Goal: Transaction & Acquisition: Purchase product/service

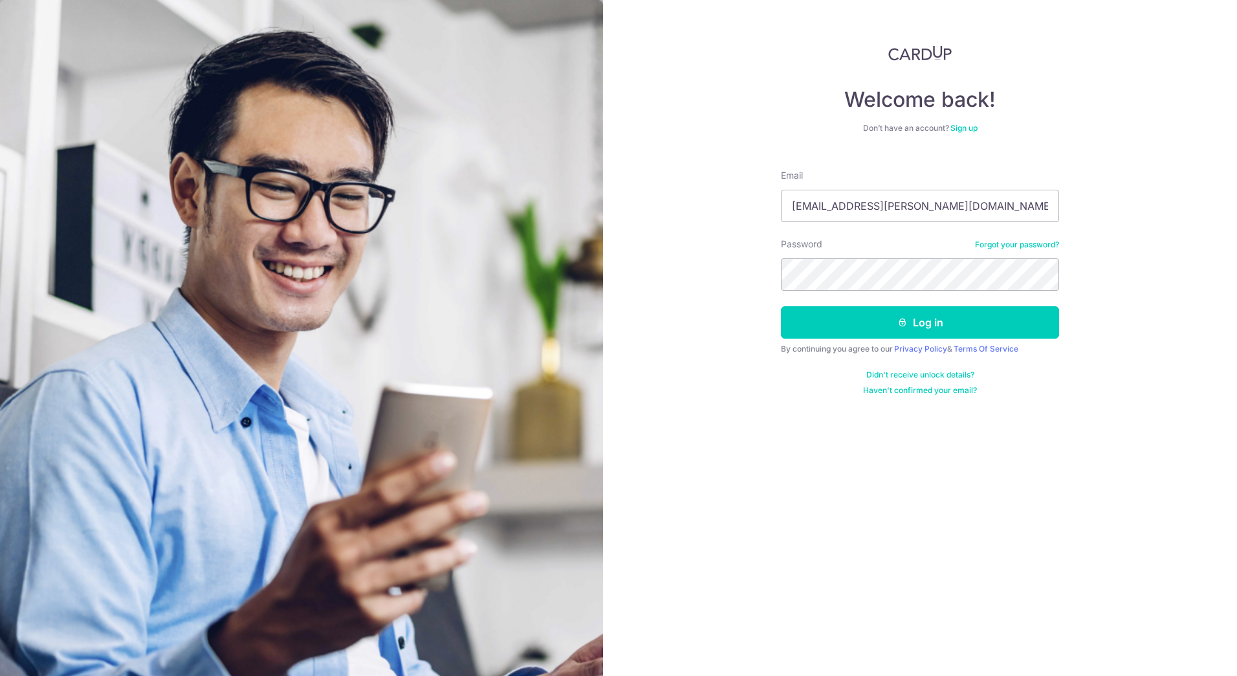
type input "jona.kwong@gmail.com"
click at [781, 306] on button "Log in" at bounding box center [920, 322] width 278 height 32
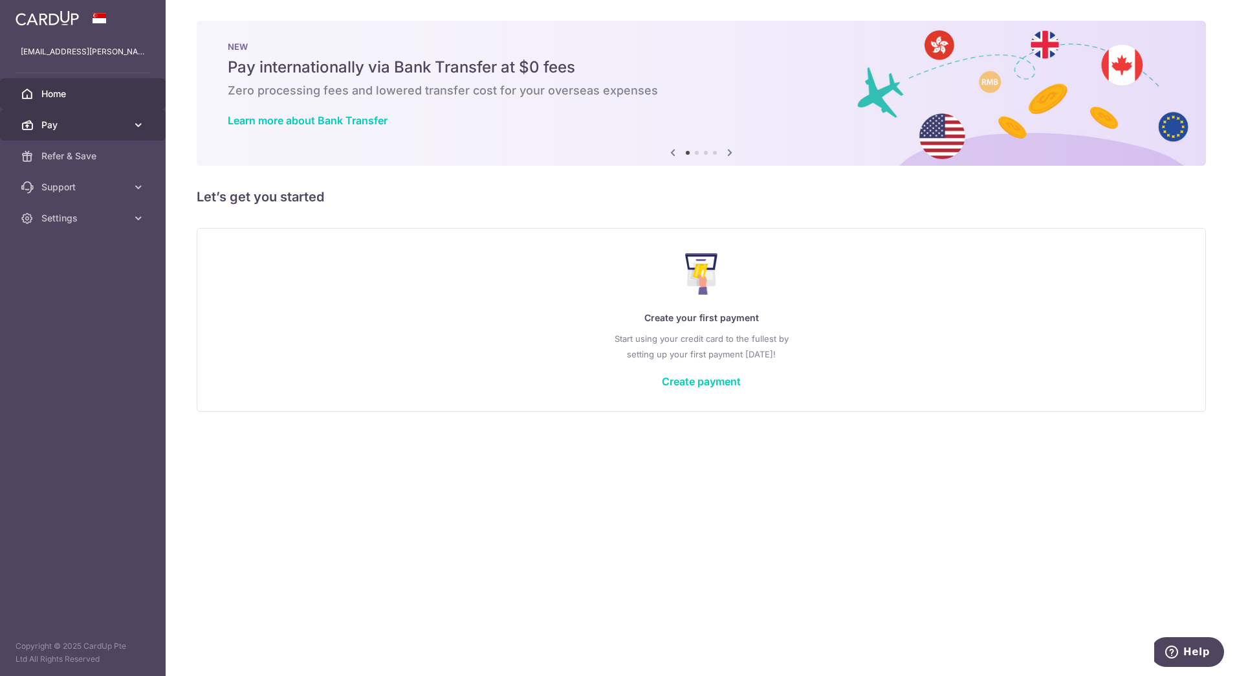
click at [130, 122] on link "Pay" at bounding box center [83, 124] width 166 height 31
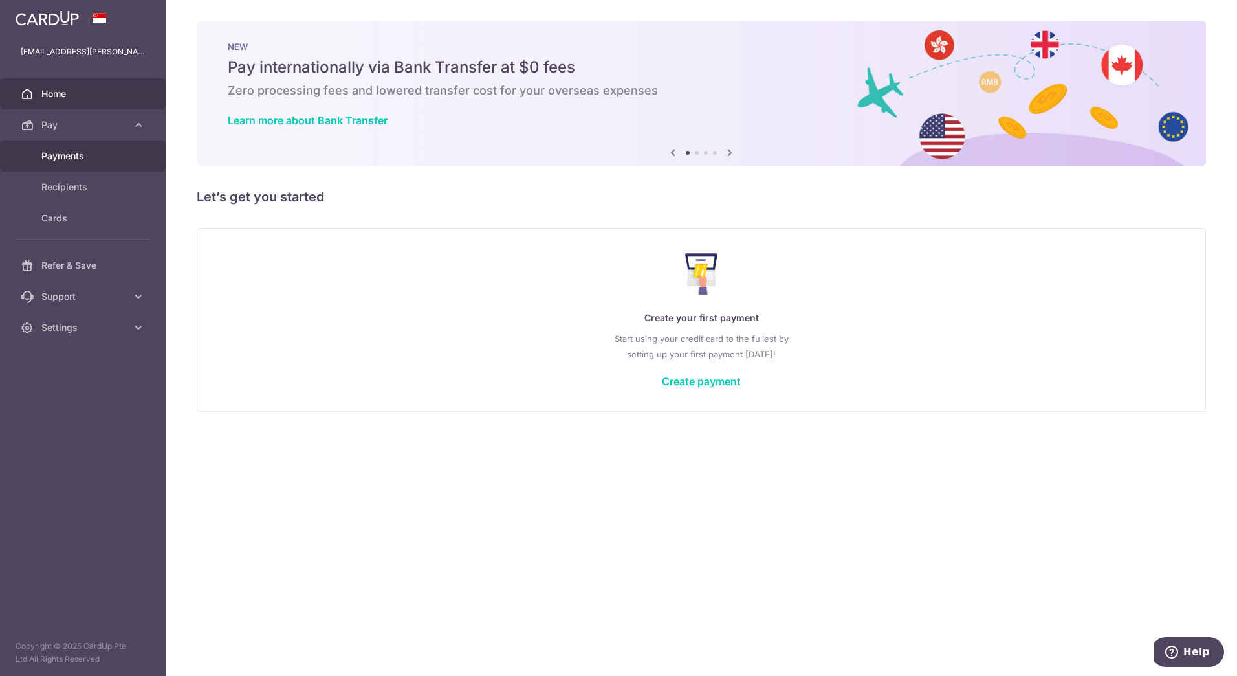
click at [61, 158] on span "Payments" at bounding box center [83, 156] width 85 height 13
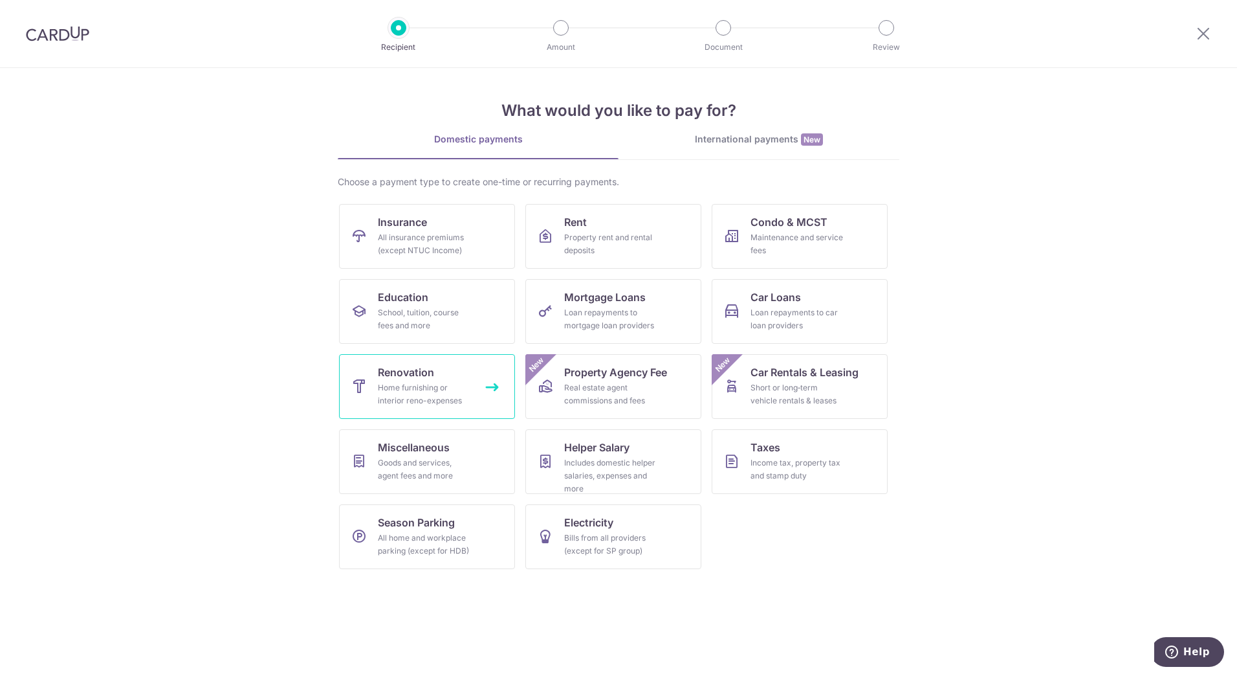
click at [411, 392] on div "Home furnishing or interior reno-expenses" at bounding box center [424, 394] width 93 height 26
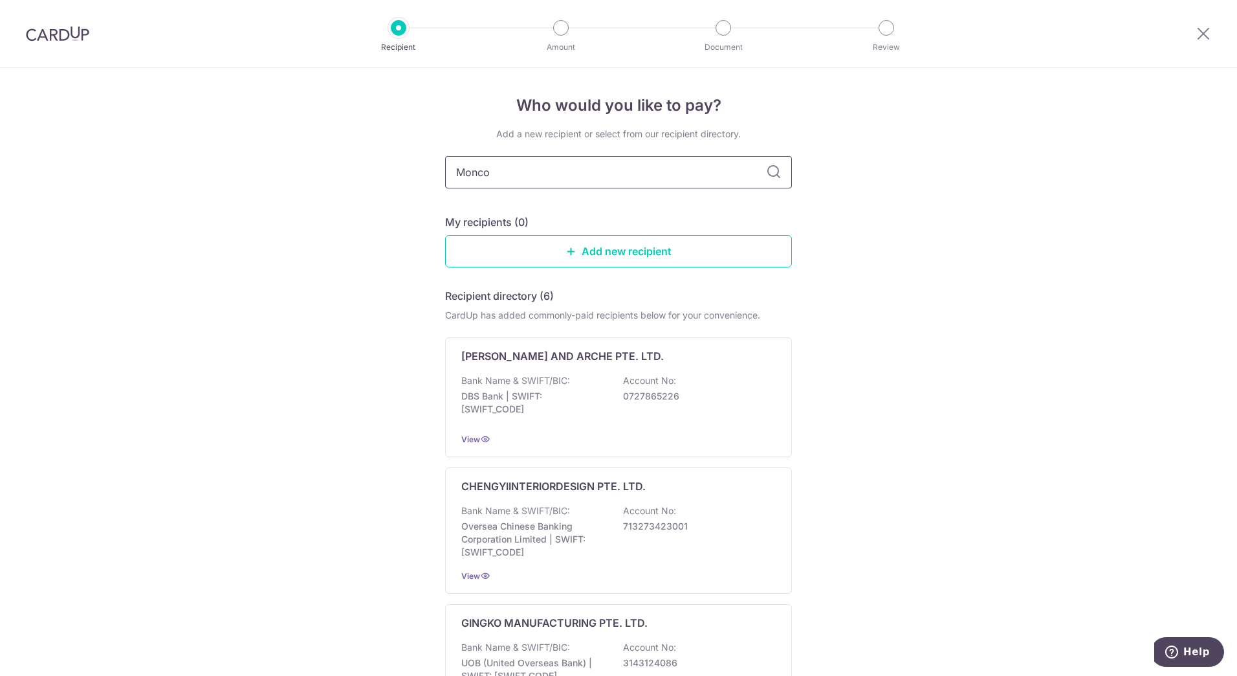
type input "Moncot"
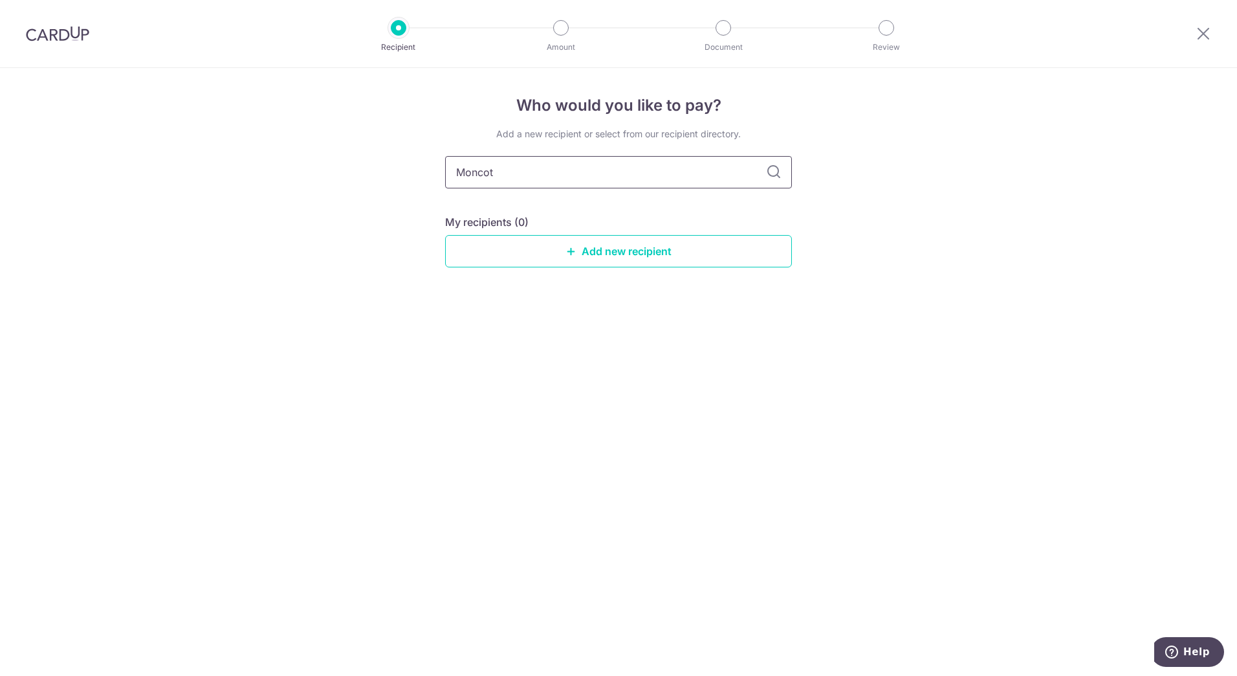
click at [480, 170] on input "Moncot" at bounding box center [618, 172] width 347 height 32
type input "Monocot"
click at [678, 249] on link "Add new recipient" at bounding box center [618, 251] width 347 height 32
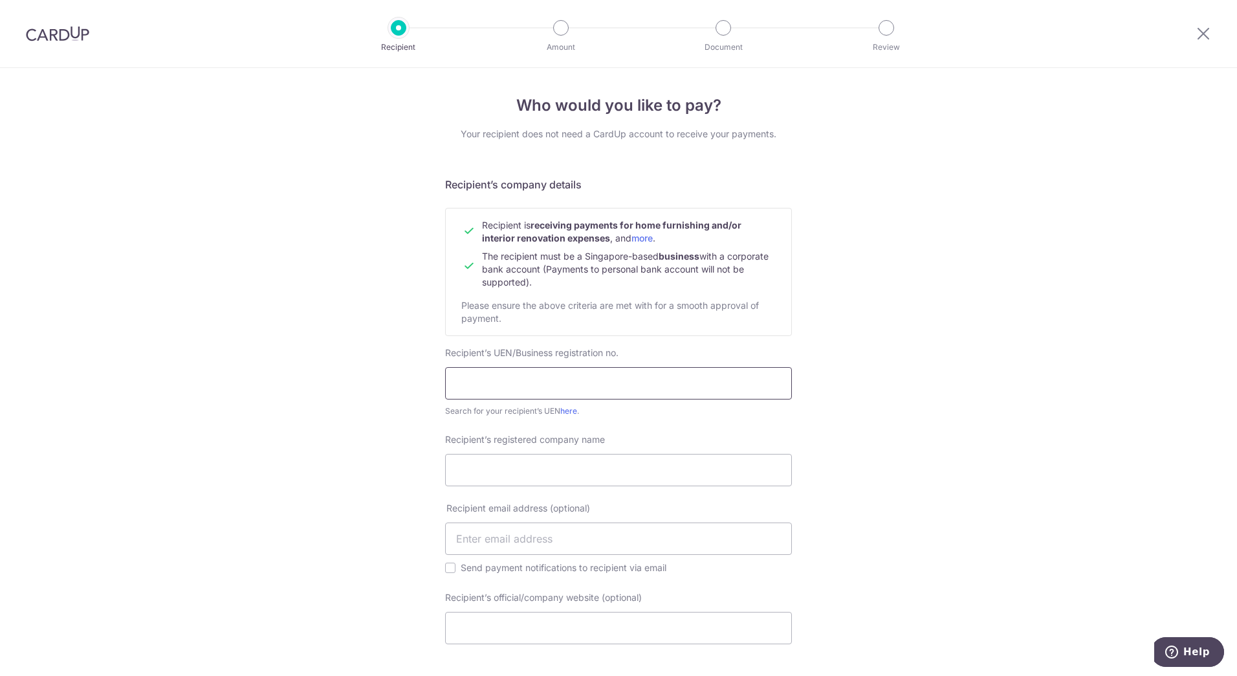
click at [587, 379] on input "text" at bounding box center [618, 383] width 347 height 32
type input "201833981Z"
click at [984, 362] on div "Who would you like to pay? Your recipient does not need a CardUp account to rec…" at bounding box center [618, 565] width 1237 height 994
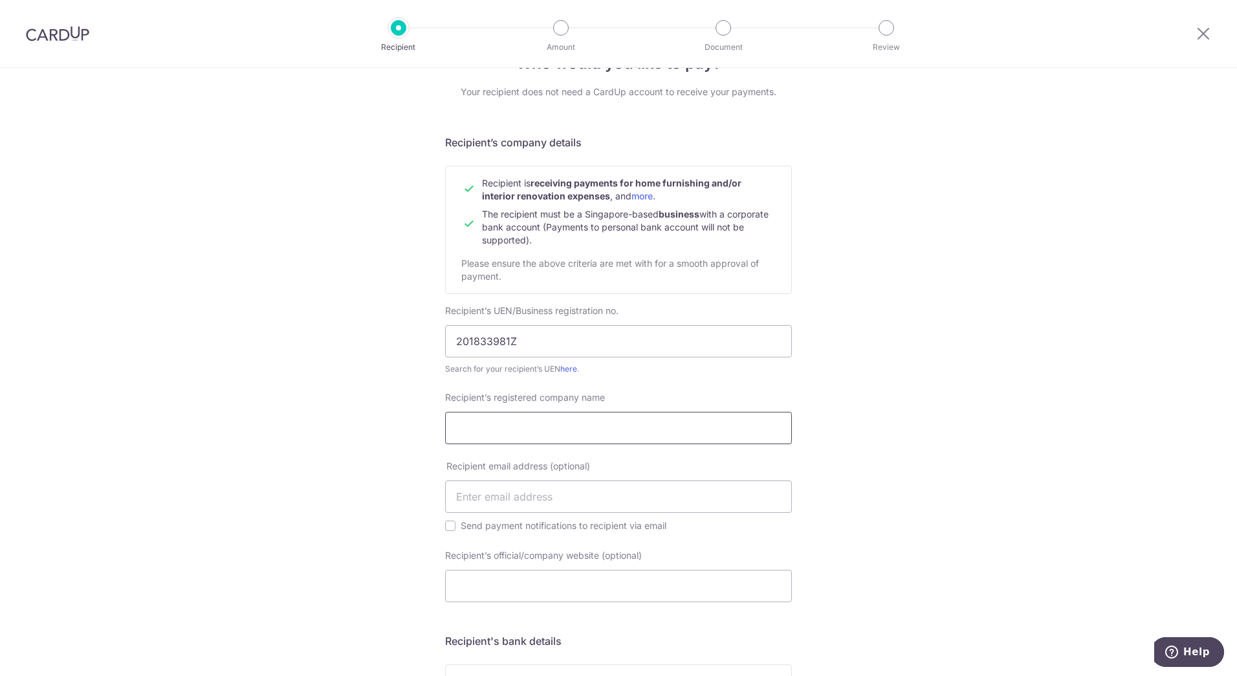
scroll to position [65, 0]
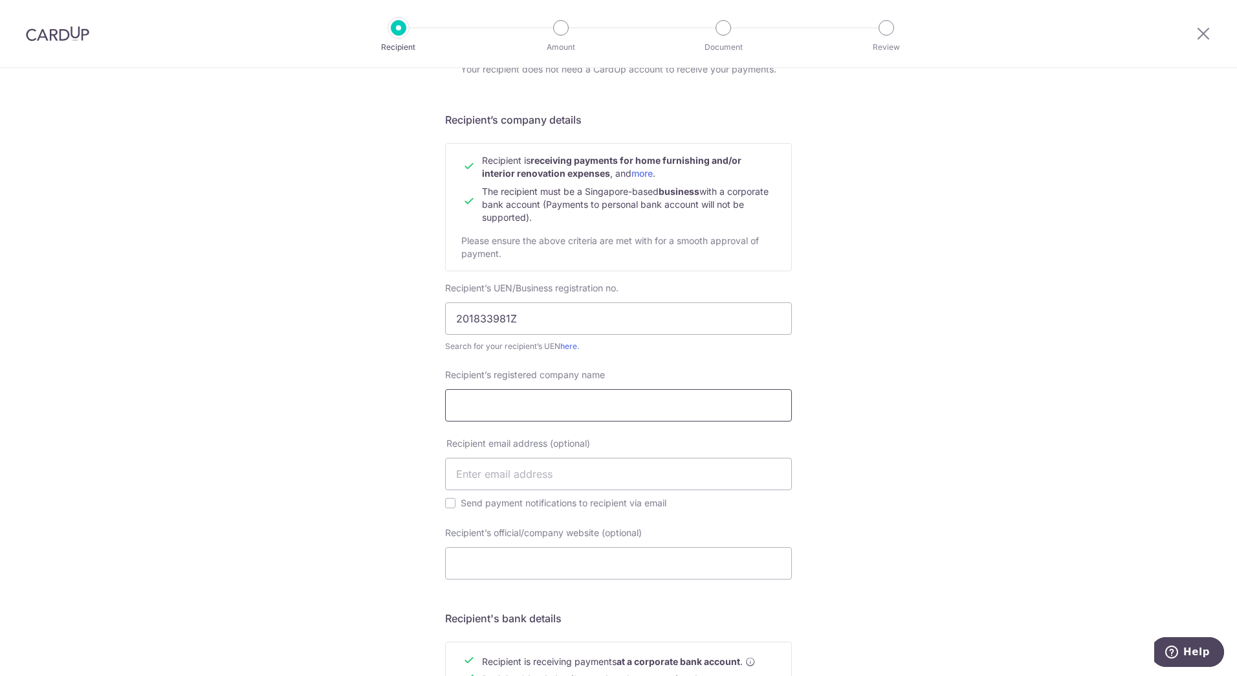
click at [602, 416] on input "Recipient’s registered company name" at bounding box center [618, 405] width 347 height 32
type input "MONOCOT PTE. LTD."
click at [966, 465] on div "Who would you like to pay? Your recipient does not need a CardUp account to rec…" at bounding box center [618, 500] width 1237 height 994
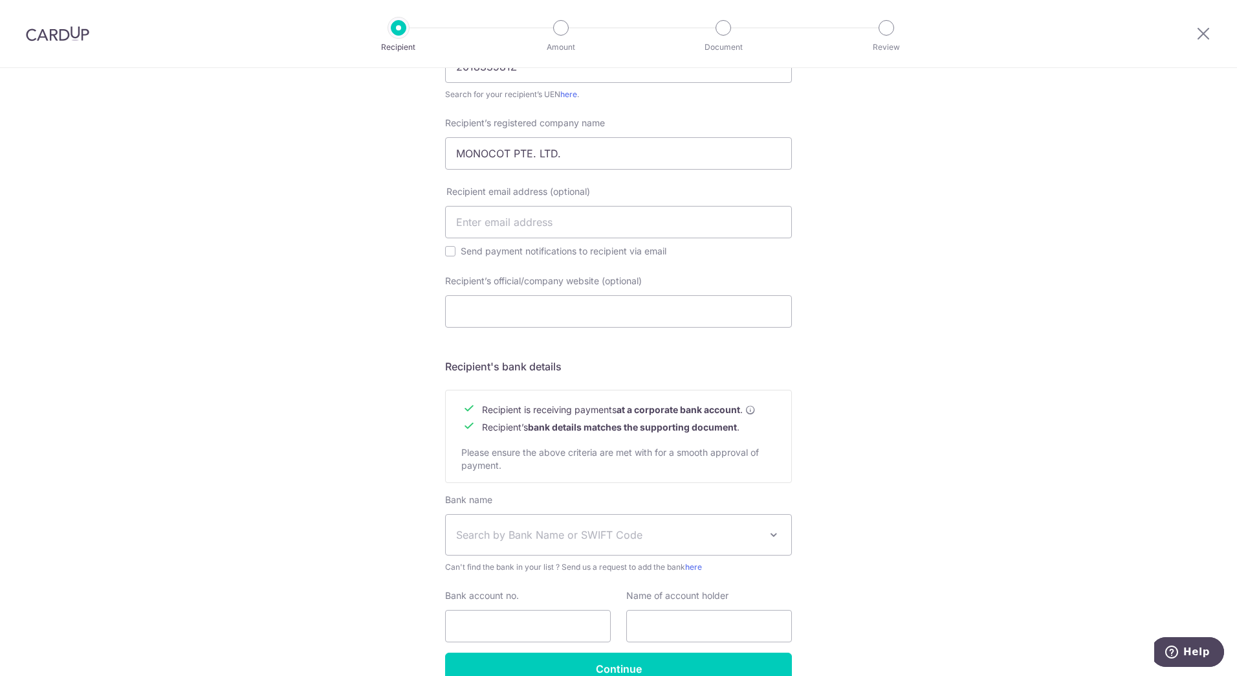
scroll to position [386, 0]
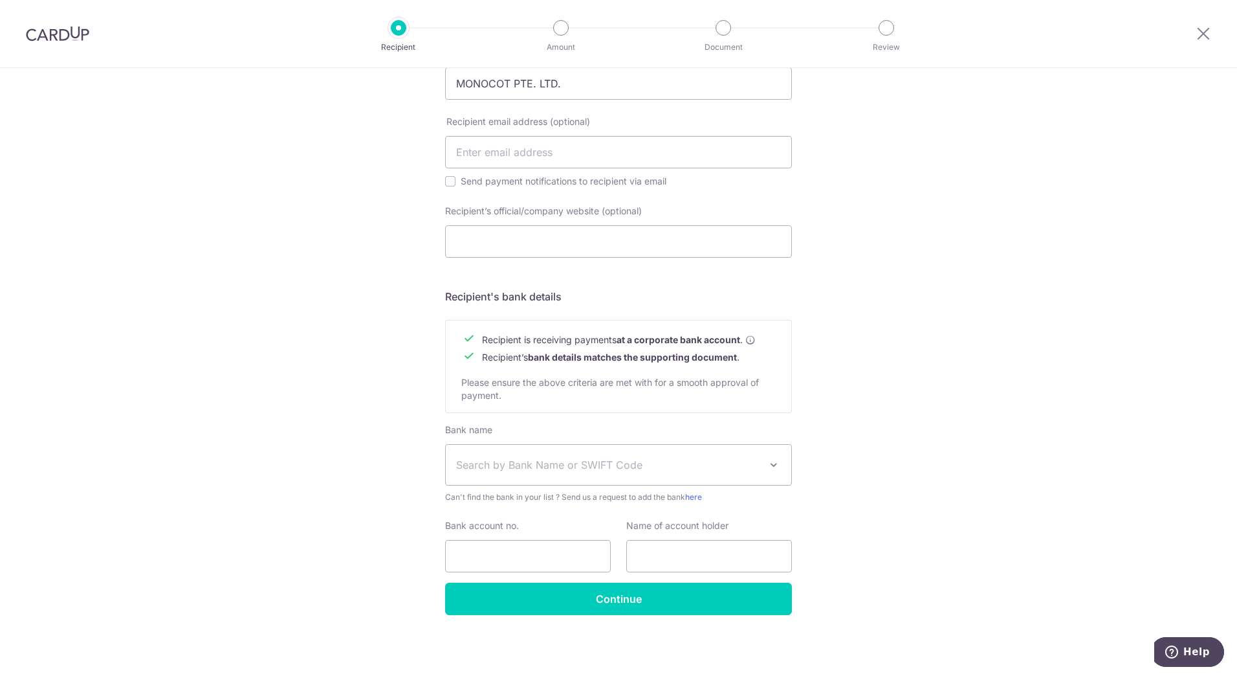
click at [693, 463] on span "Search by Bank Name or SWIFT Code" at bounding box center [608, 465] width 304 height 16
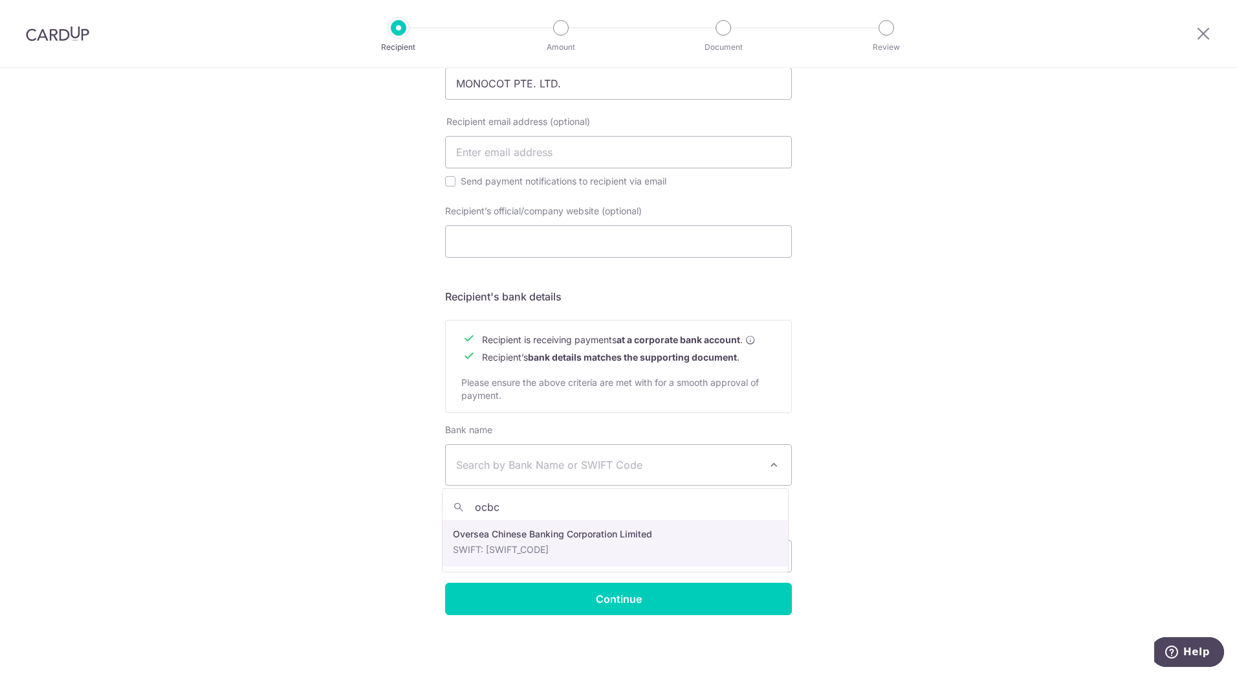
type input "ocbc"
select select "12"
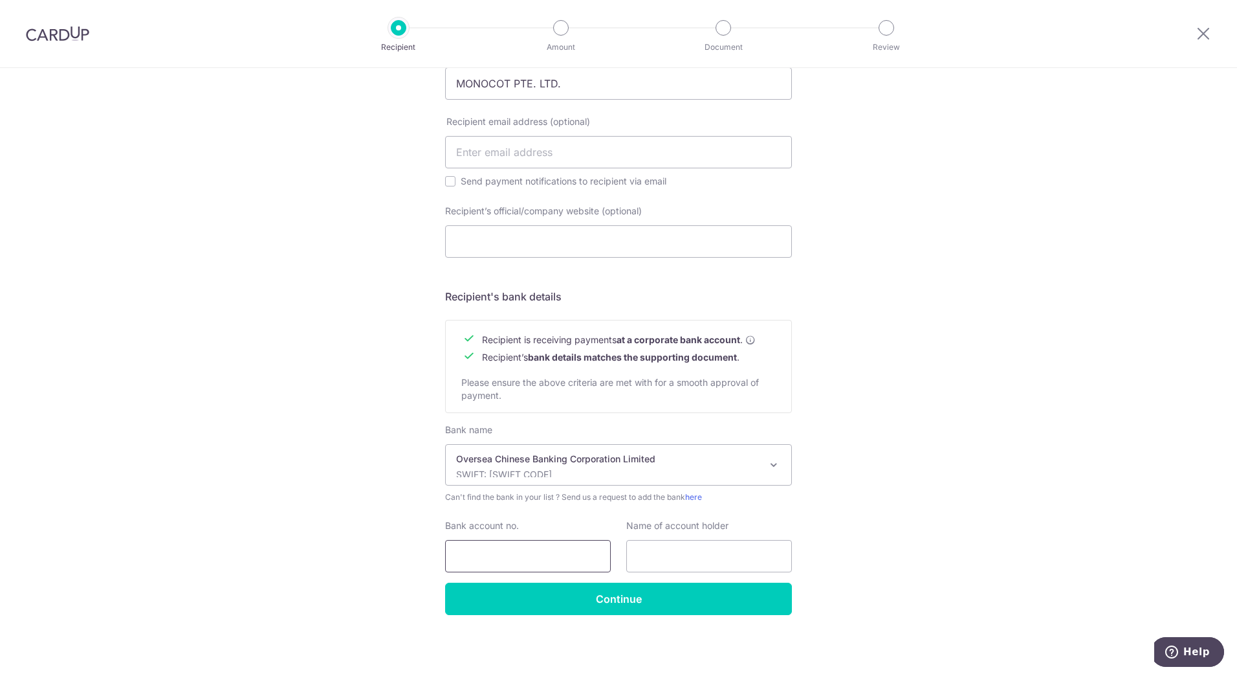
click at [517, 550] on input "Bank account no." at bounding box center [528, 556] width 166 height 32
type input "713018216001"
type input "MONOCOT PTE. LTD."
click at [639, 501] on span "Can't find the bank in your list ? Send us a request to add the bank here" at bounding box center [618, 497] width 347 height 13
click at [1018, 473] on div "Who would you like to pay? Your recipient does not need a CardUp account to rec…" at bounding box center [618, 179] width 1237 height 994
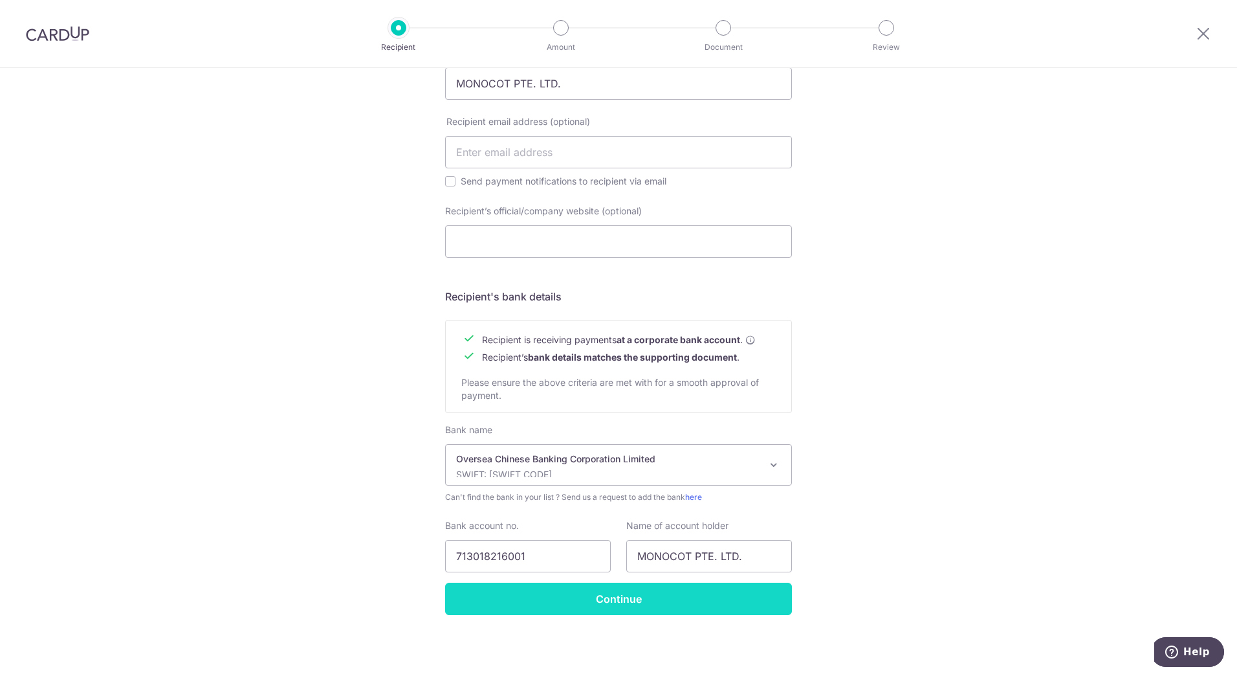
click at [735, 602] on input "Continue" at bounding box center [618, 598] width 347 height 32
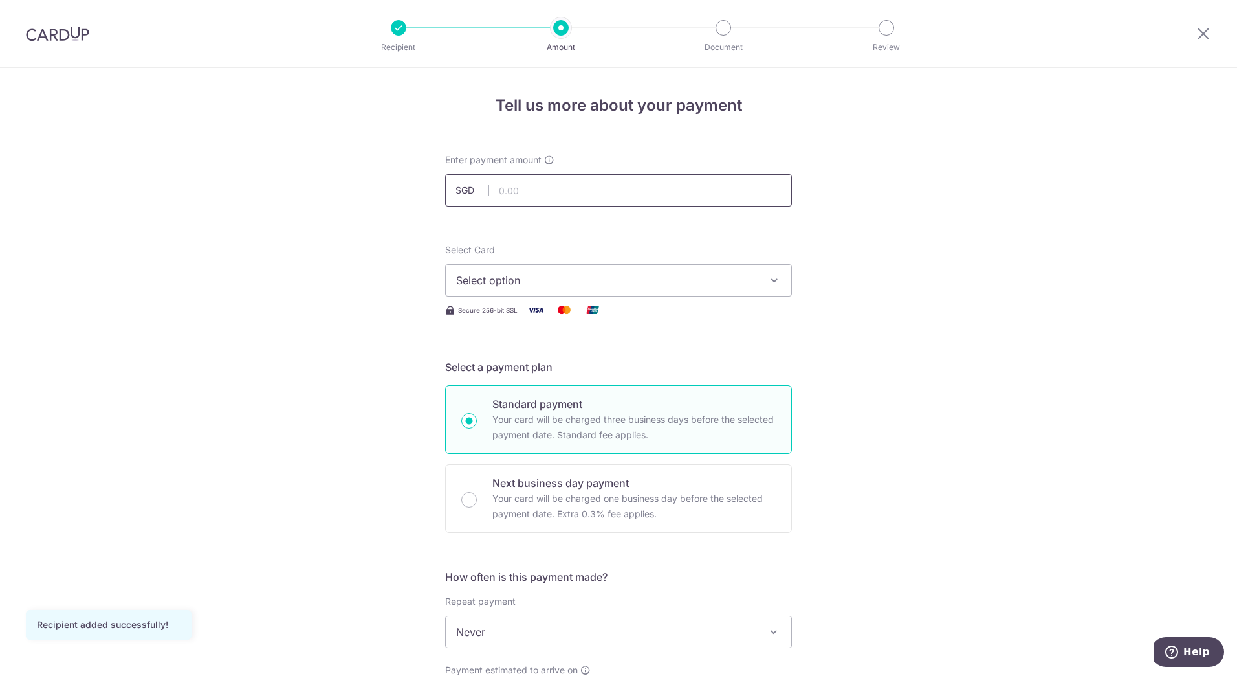
click at [542, 195] on input "text" at bounding box center [618, 190] width 347 height 32
type input "2,800.00"
click at [734, 292] on button "Select option" at bounding box center [618, 280] width 347 height 32
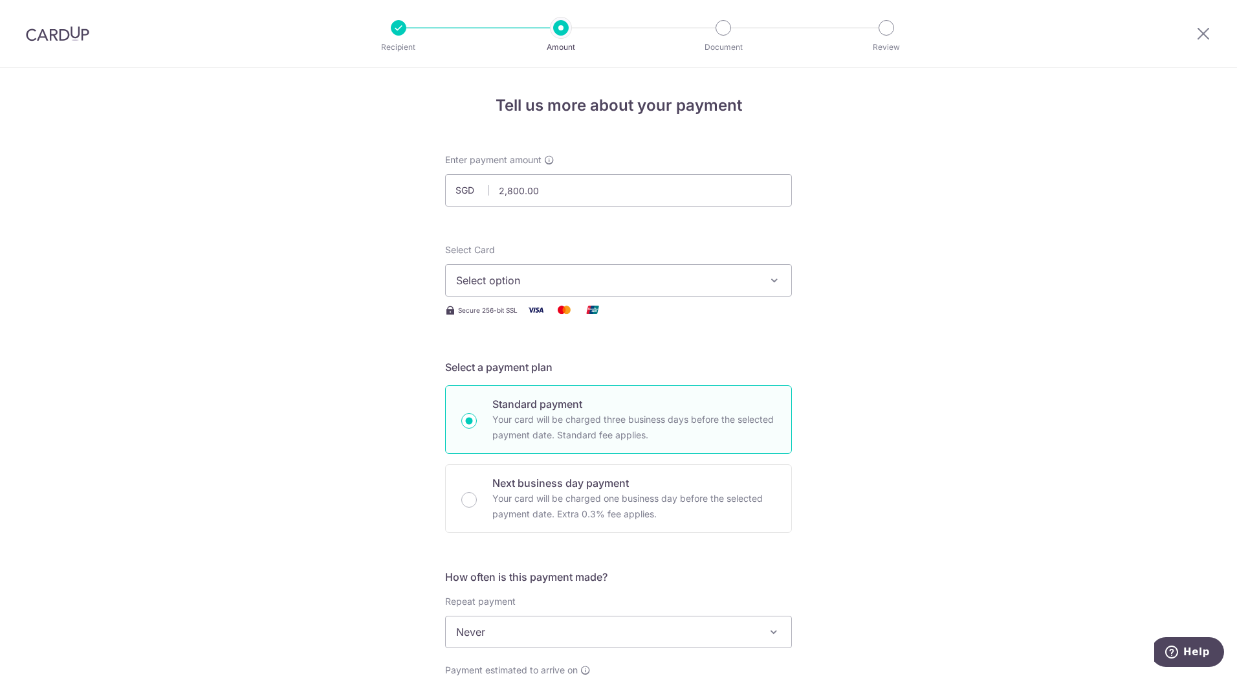
click at [679, 280] on span "Select option" at bounding box center [607, 280] width 302 height 16
click at [523, 322] on span "Add credit card" at bounding box center [631, 316] width 302 height 13
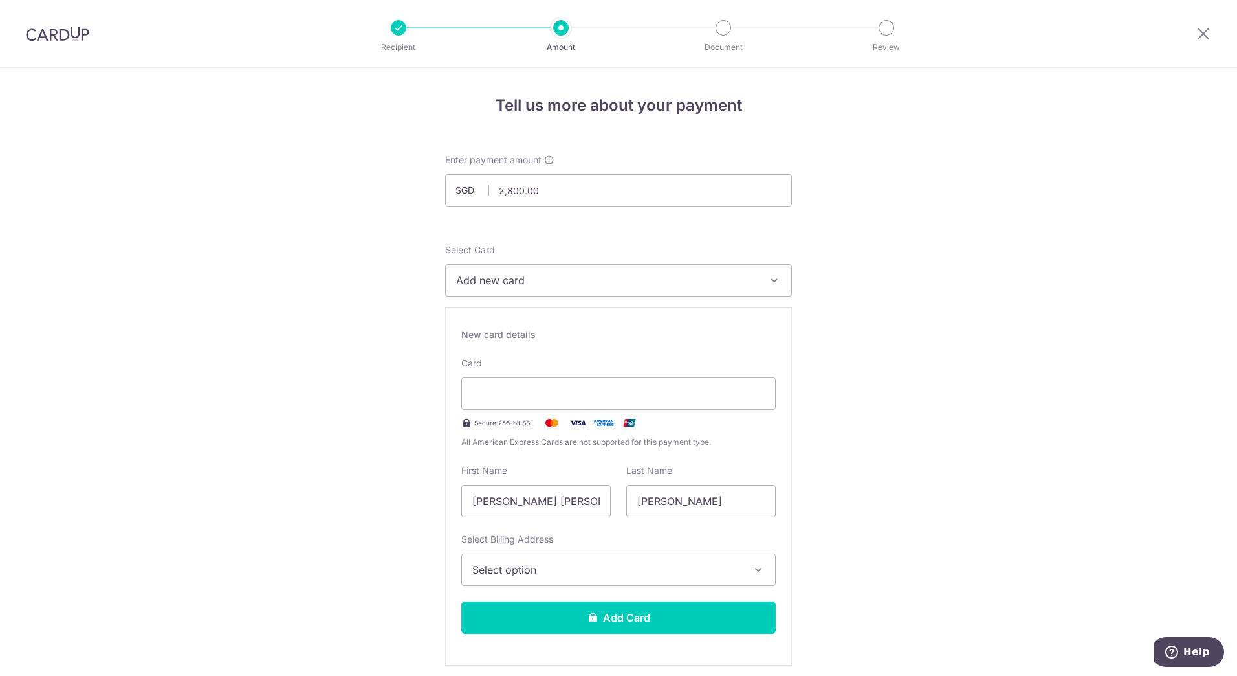
scroll to position [65, 0]
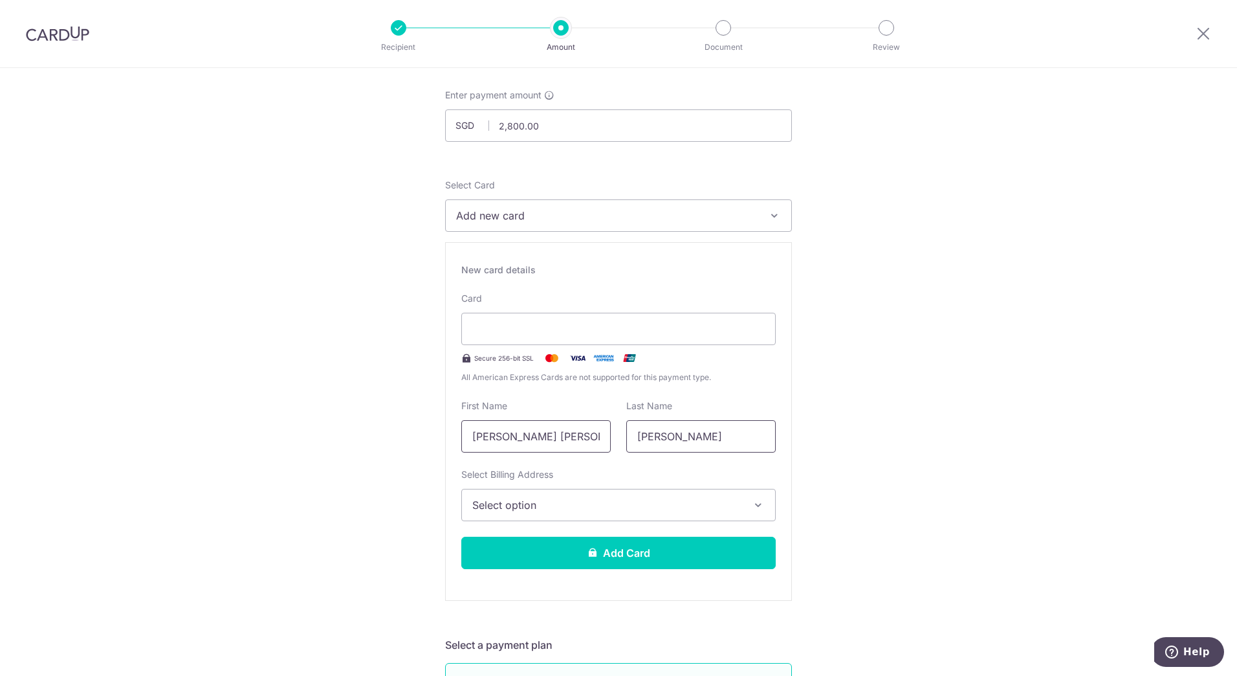
drag, startPoint x: 515, startPoint y: 438, endPoint x: 643, endPoint y: 433, distance: 128.2
click at [642, 433] on div "First Name [PERSON_NAME] [PERSON_NAME] Last Name [PERSON_NAME]" at bounding box center [619, 425] width 330 height 53
type input "[PERSON_NAME]"
click at [682, 504] on span "Select option" at bounding box center [606, 505] width 269 height 16
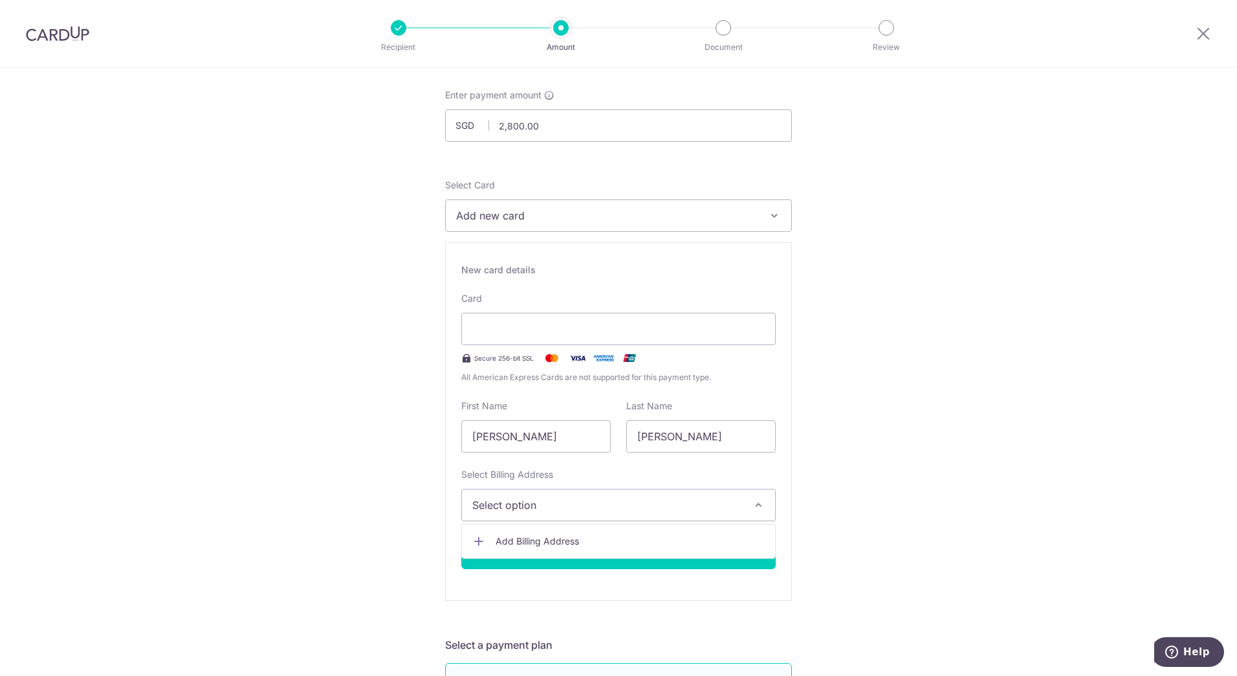
click at [609, 541] on span "Add Billing Address" at bounding box center [630, 541] width 269 height 13
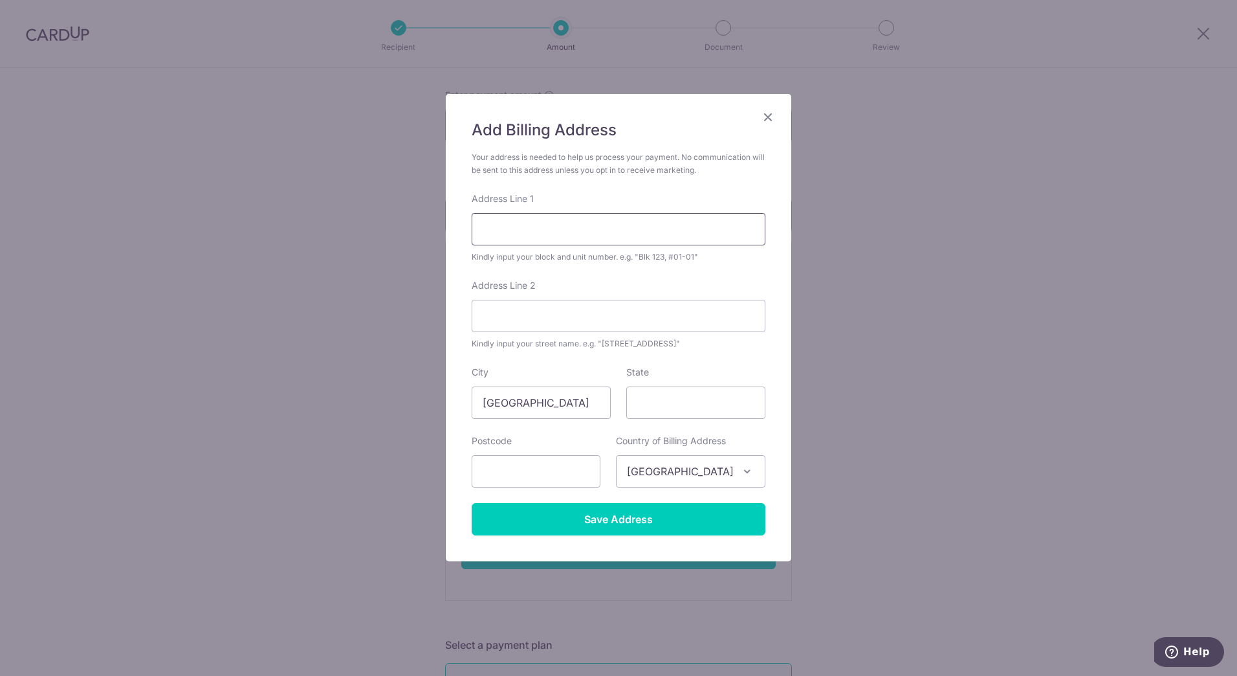
click at [610, 232] on input "Address Line 1" at bounding box center [619, 229] width 294 height 32
type input "6 LORONG 7 TOA PAYOH"
type input "#09-193"
type input "310006"
click at [561, 513] on input "Save Address" at bounding box center [619, 519] width 294 height 32
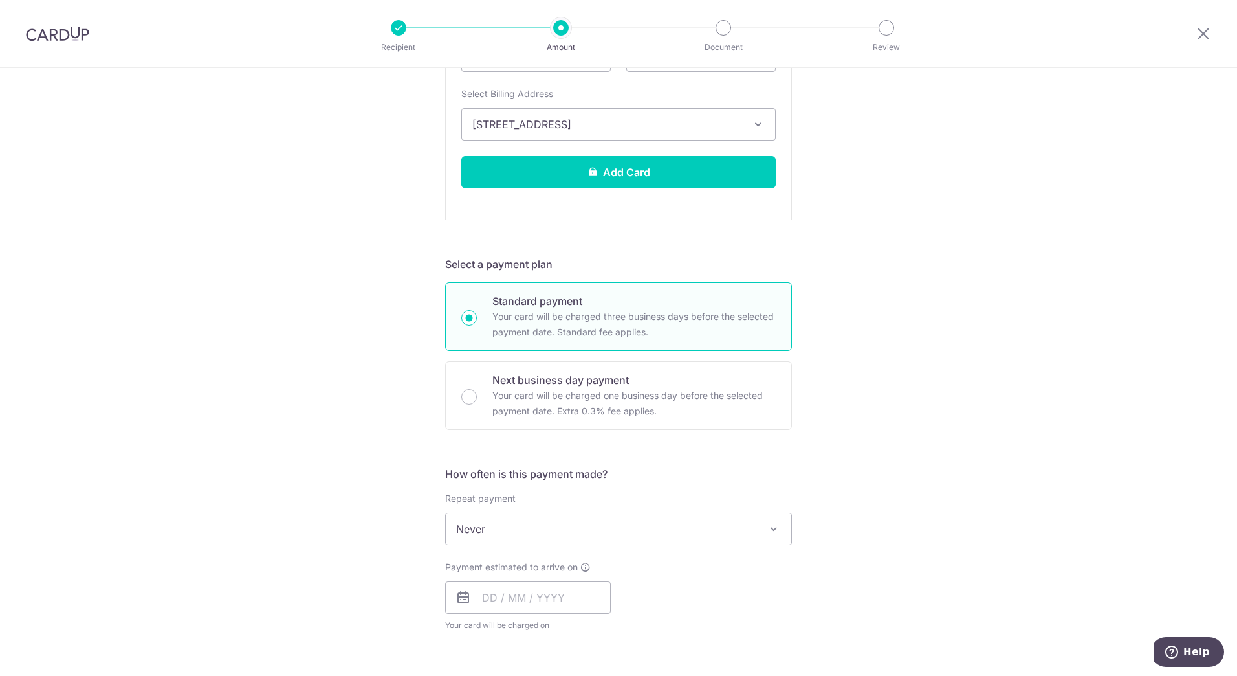
scroll to position [453, 0]
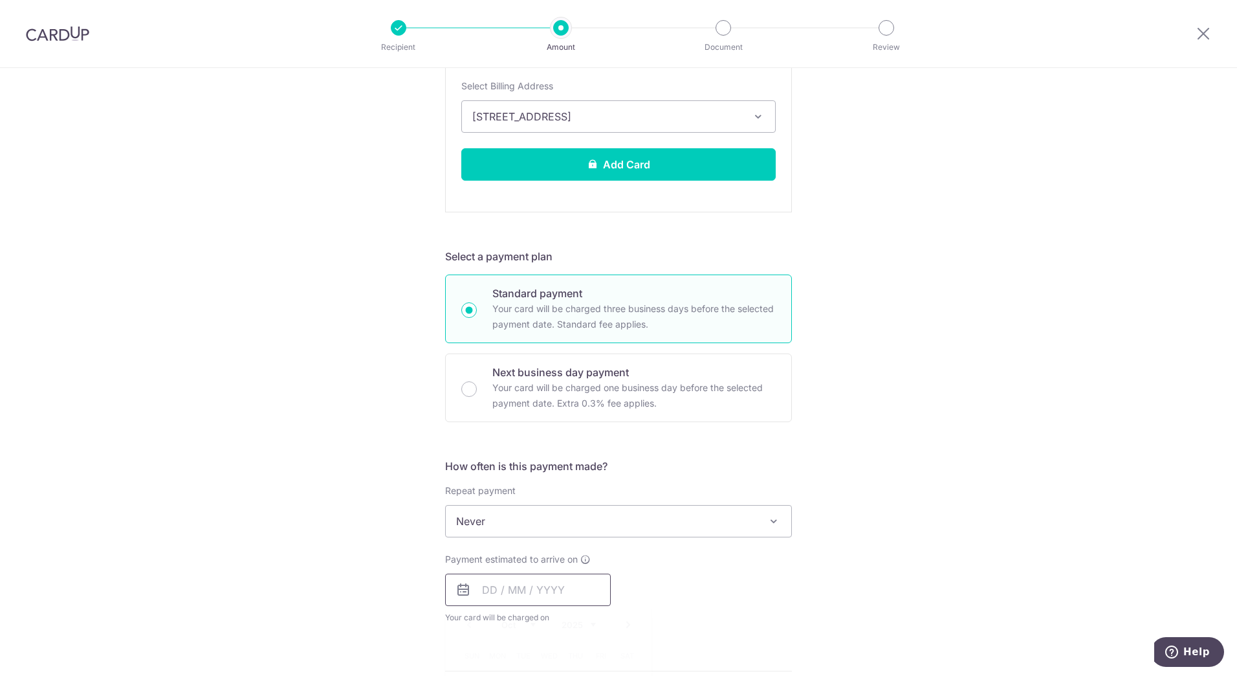
click at [501, 597] on input "text" at bounding box center [528, 589] width 166 height 32
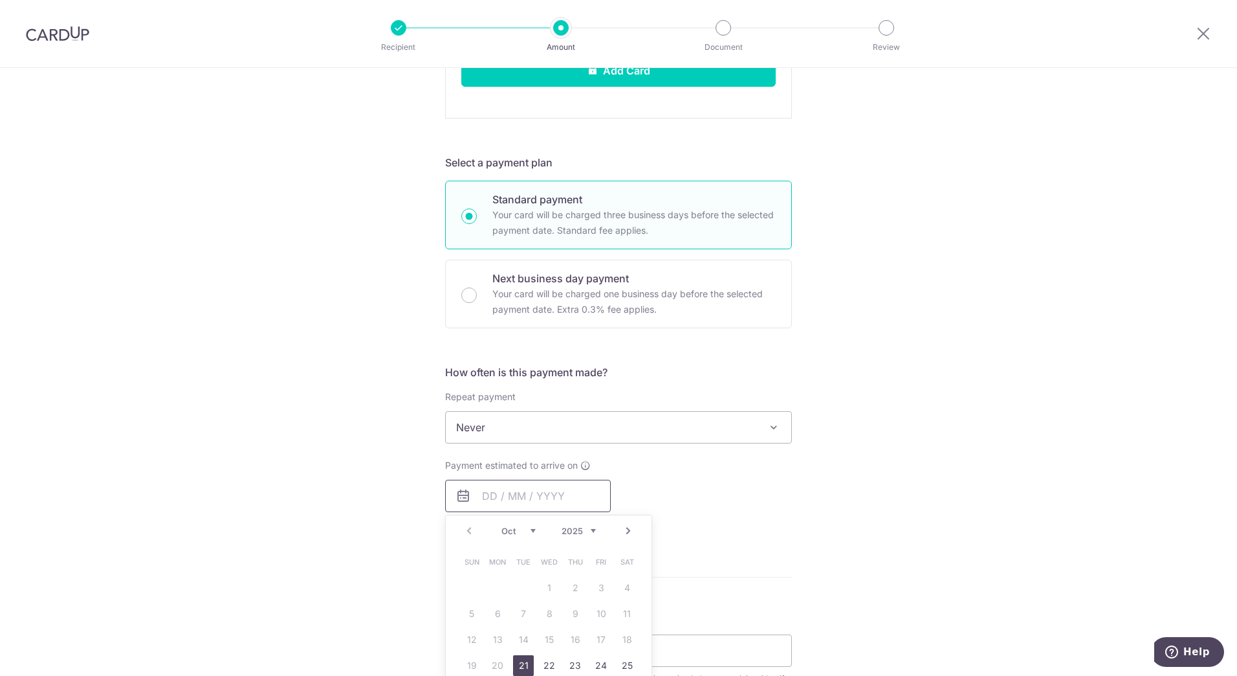
scroll to position [582, 0]
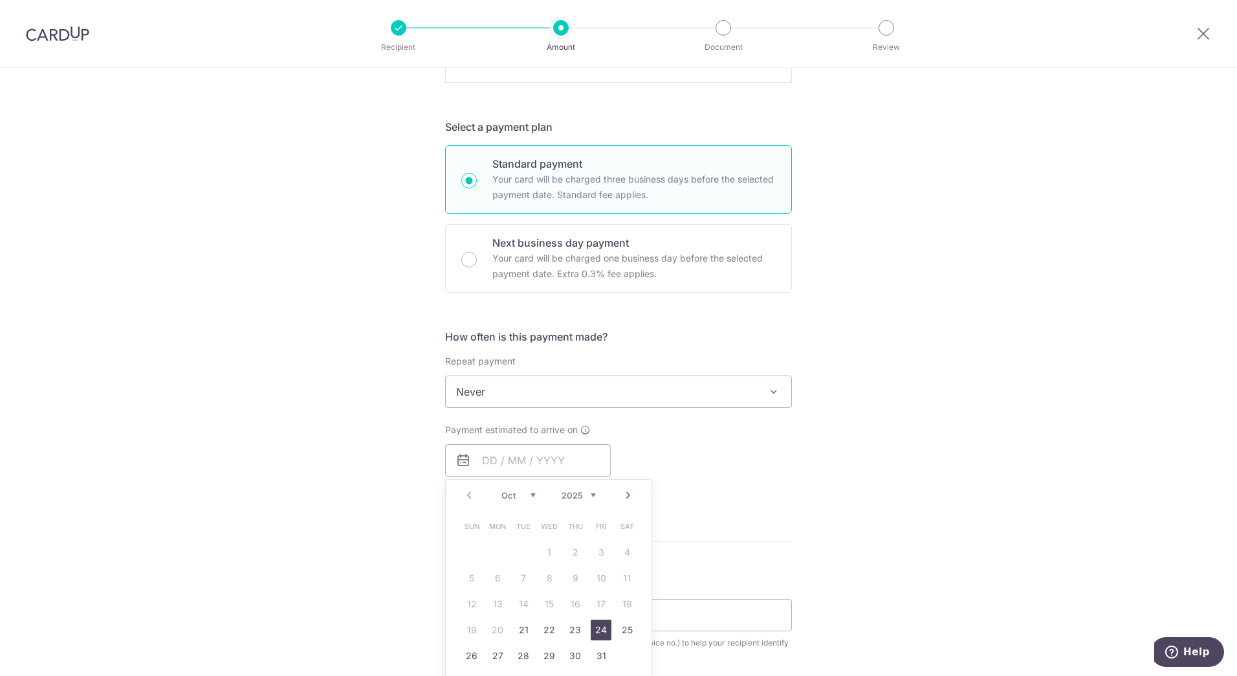
click at [591, 629] on link "24" at bounding box center [601, 629] width 21 height 21
type input "[DATE]"
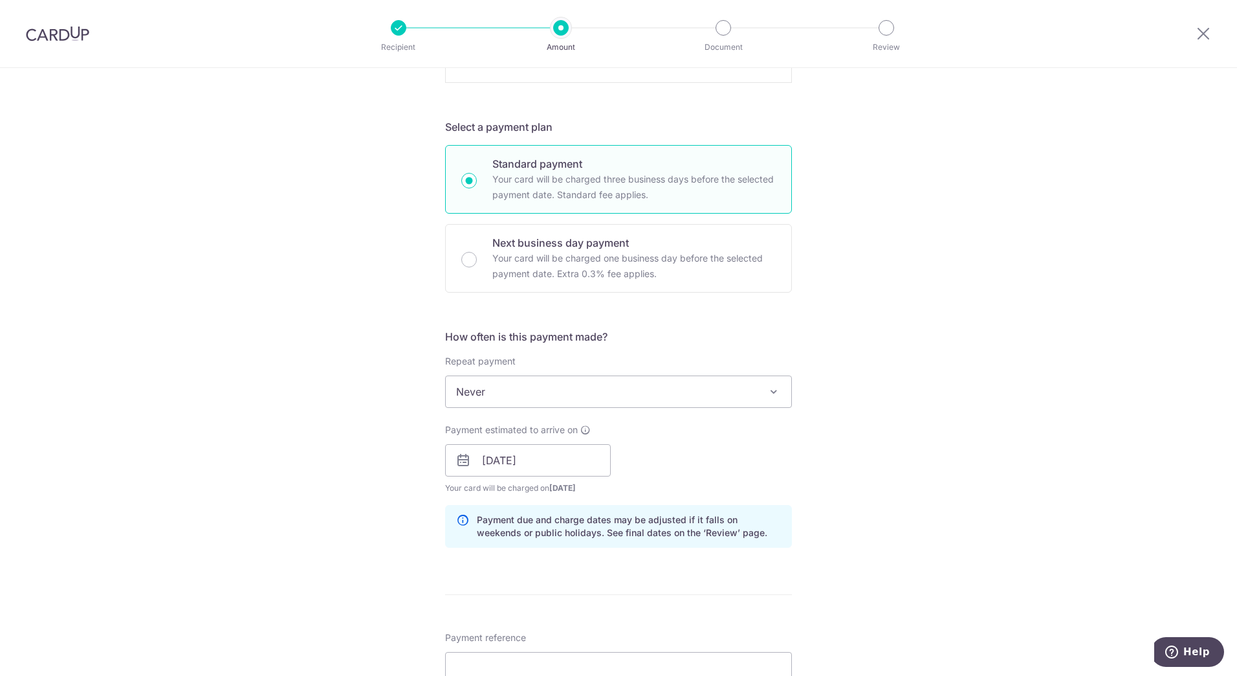
click at [976, 403] on div "Tell us more about your payment Enter payment amount SGD 2,800.00 2800.00 Recip…" at bounding box center [618, 311] width 1237 height 1653
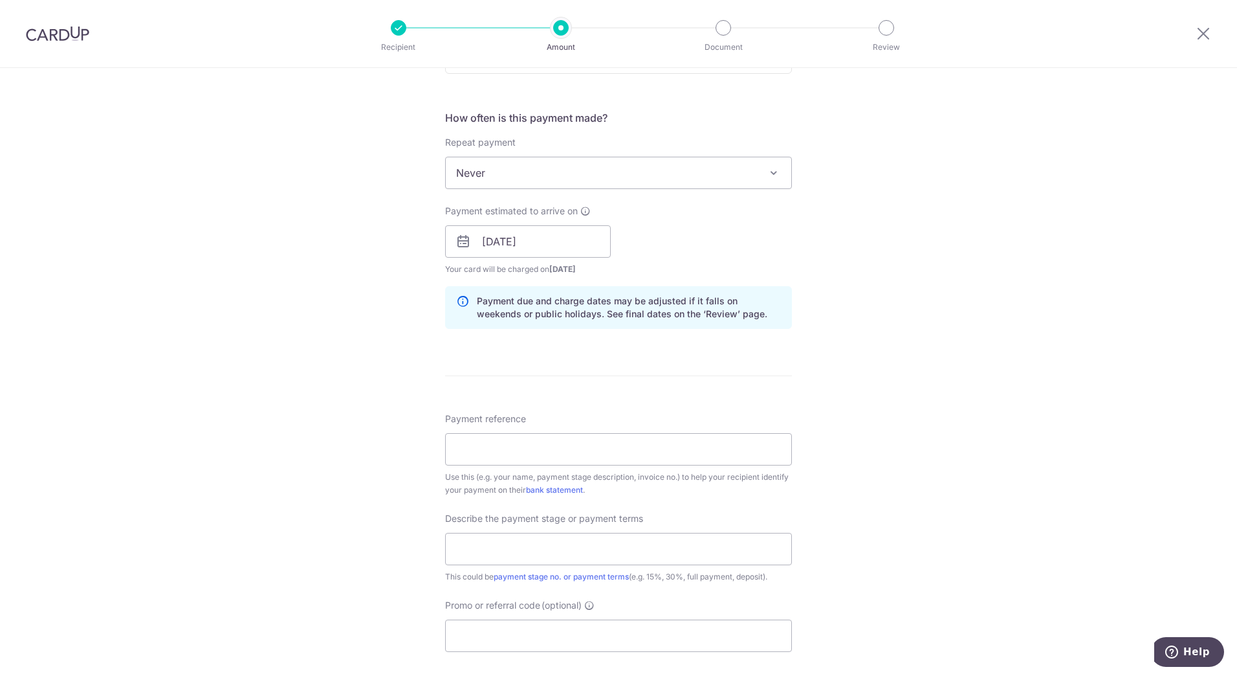
scroll to position [841, 0]
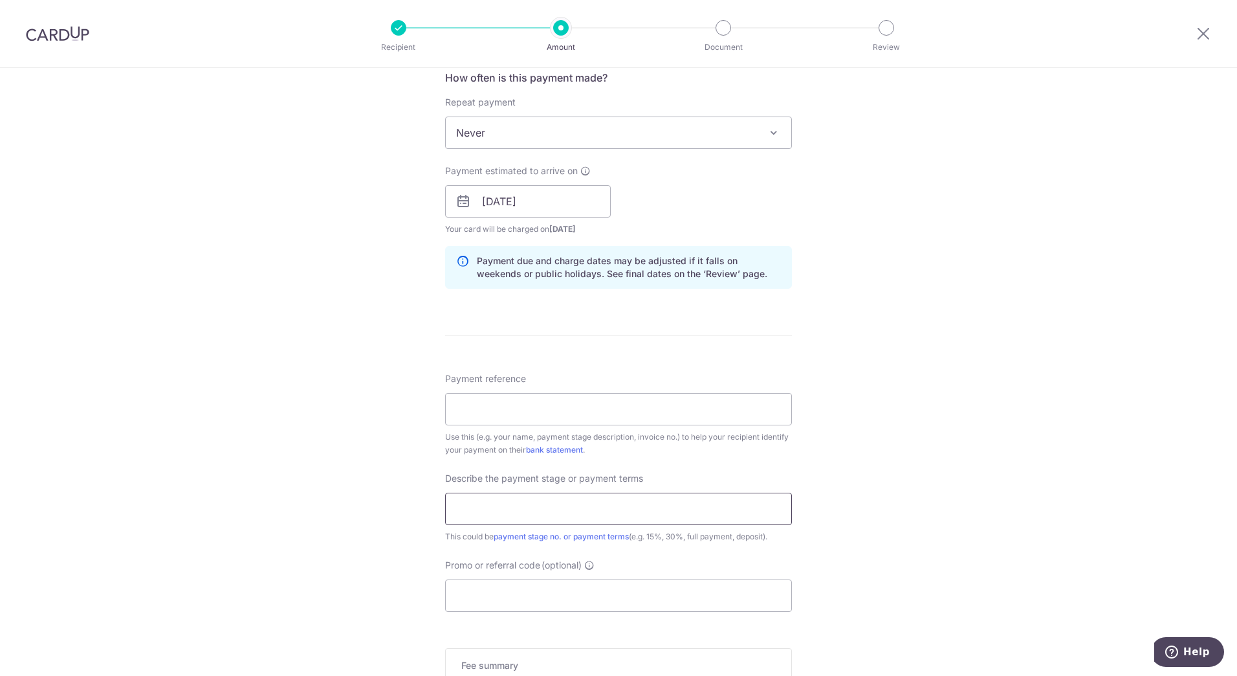
click at [622, 504] on input "text" at bounding box center [618, 509] width 347 height 32
type input "i"
type input "INITIAL DOWNPAYMENT"
click at [1010, 460] on div "Tell us more about your payment Enter payment amount SGD 2,800.00 2800.00 Recip…" at bounding box center [618, 53] width 1237 height 1653
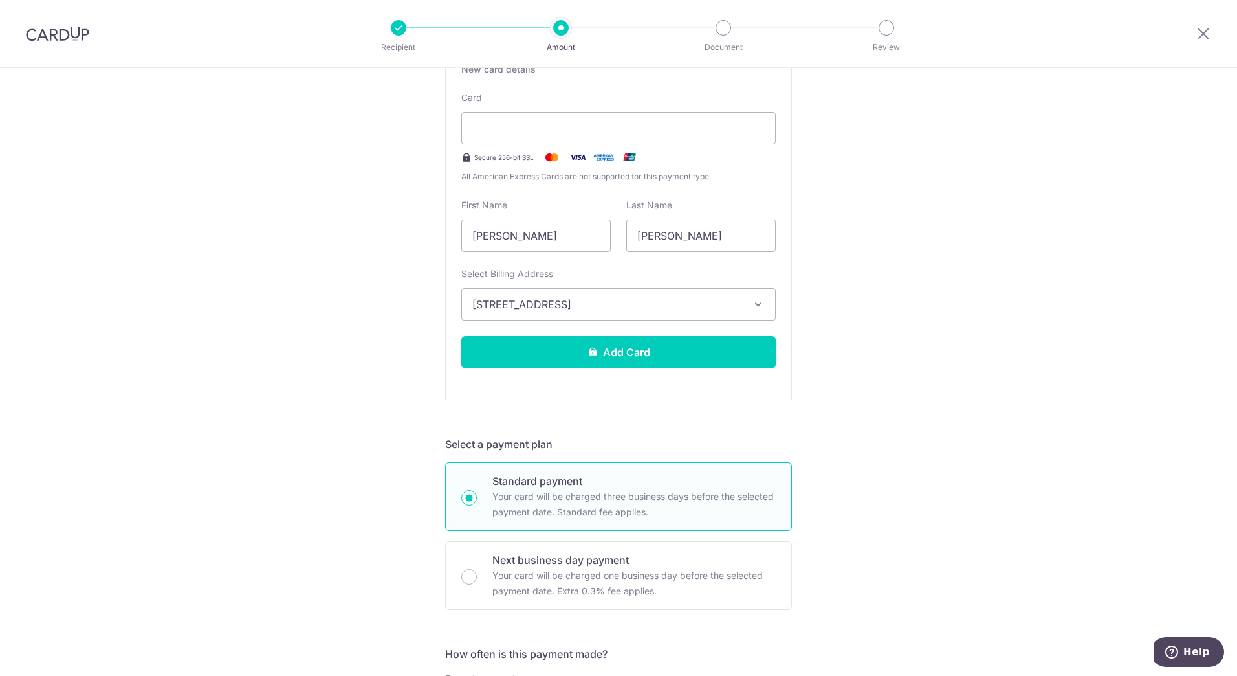
scroll to position [259, 0]
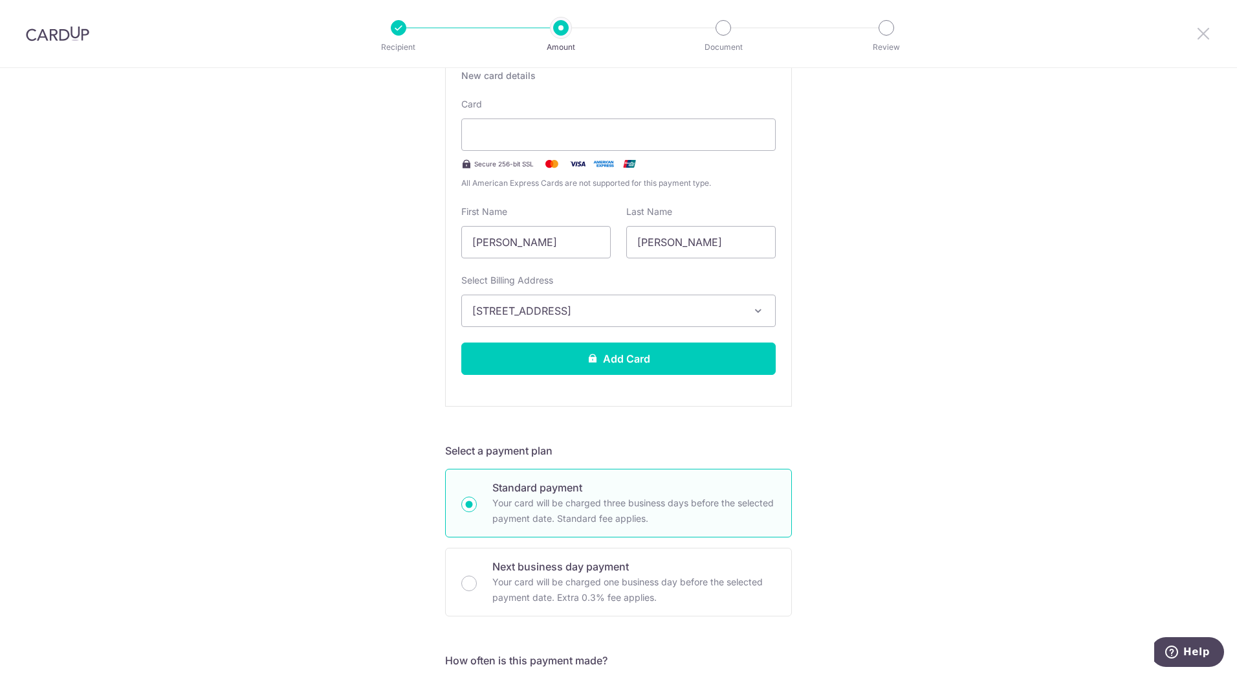
click at [1204, 27] on icon at bounding box center [1204, 33] width 16 height 16
